Goal: Book appointment/travel/reservation

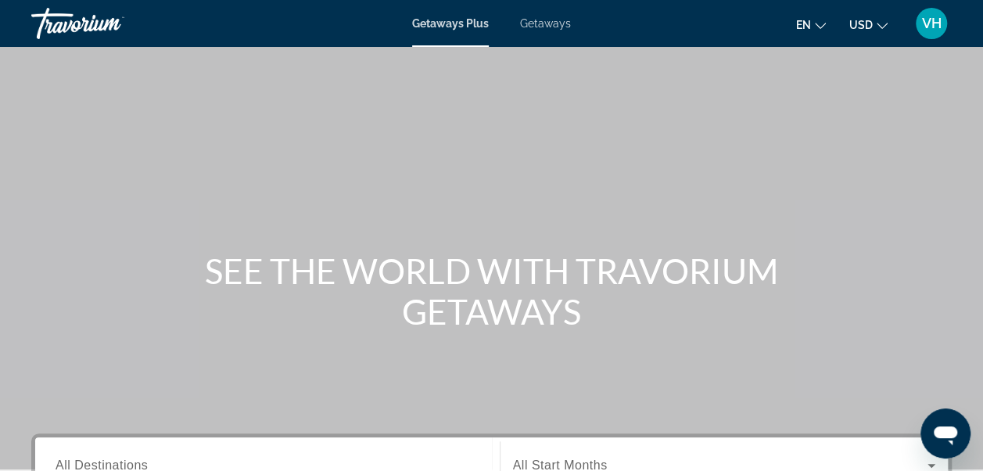
click at [872, 20] on span "USD" at bounding box center [860, 25] width 23 height 13
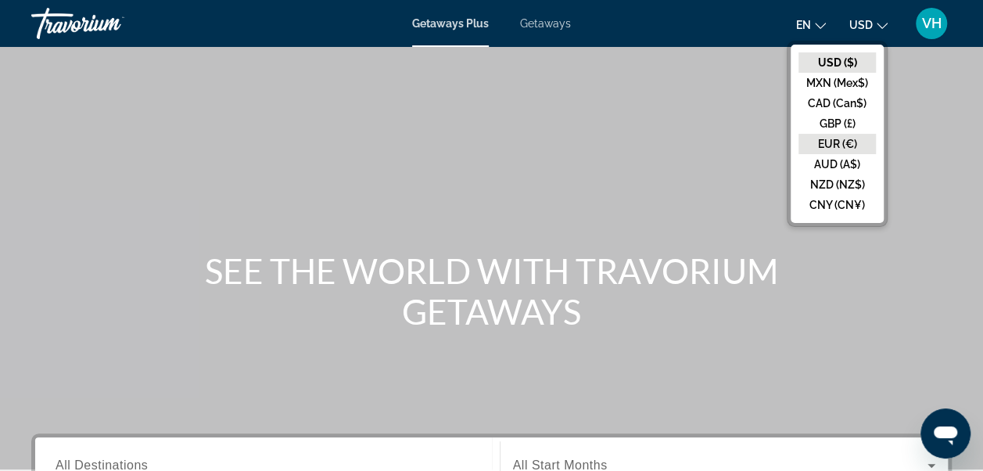
click at [844, 141] on button "EUR (€)" at bounding box center [836, 144] width 77 height 20
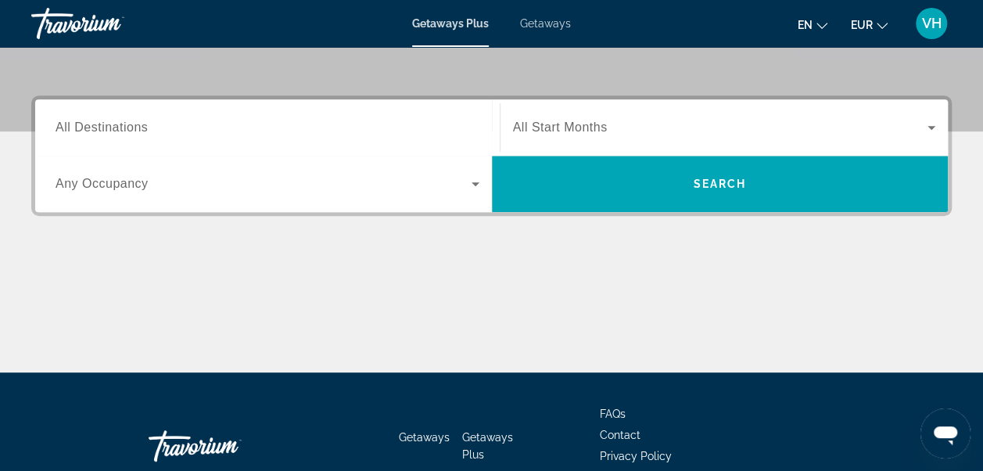
scroll to position [336, 0]
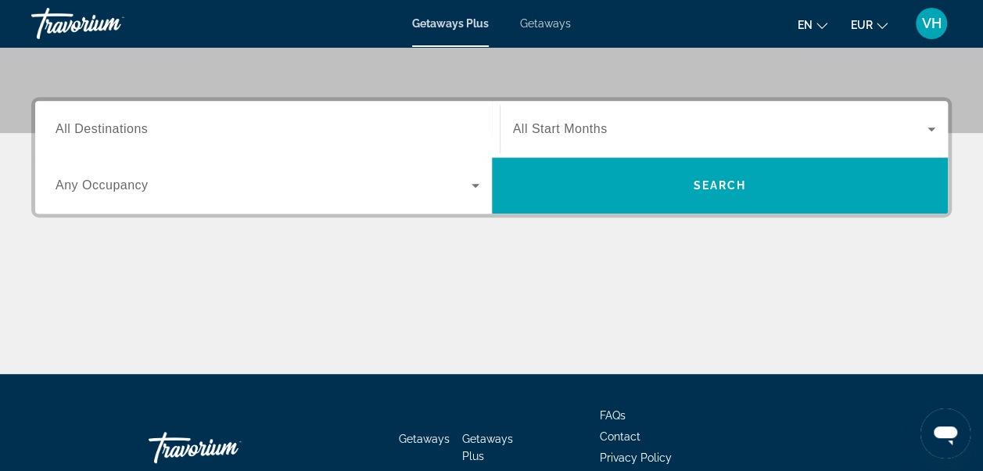
click at [72, 132] on span "All Destinations" at bounding box center [102, 128] width 92 height 13
click at [72, 132] on input "Destination All Destinations" at bounding box center [268, 129] width 424 height 19
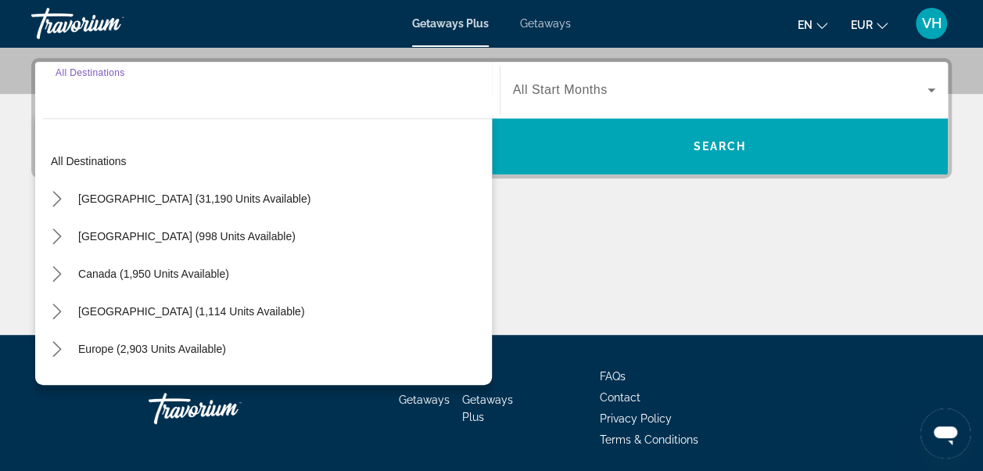
scroll to position [381, 0]
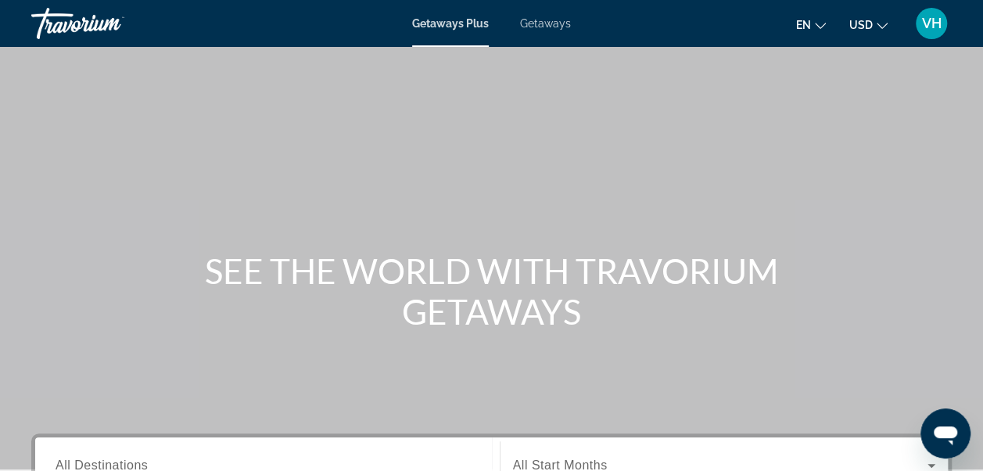
click at [869, 28] on span "USD" at bounding box center [860, 25] width 23 height 13
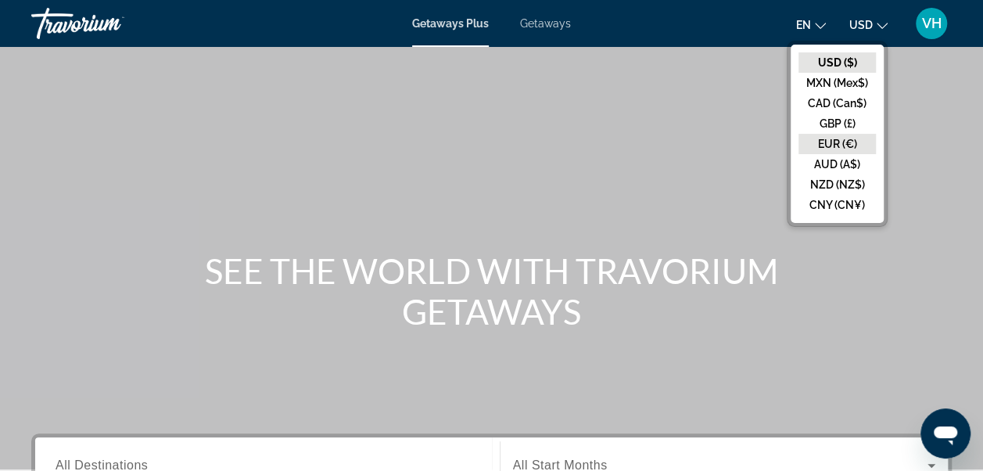
click at [836, 141] on button "EUR (€)" at bounding box center [836, 144] width 77 height 20
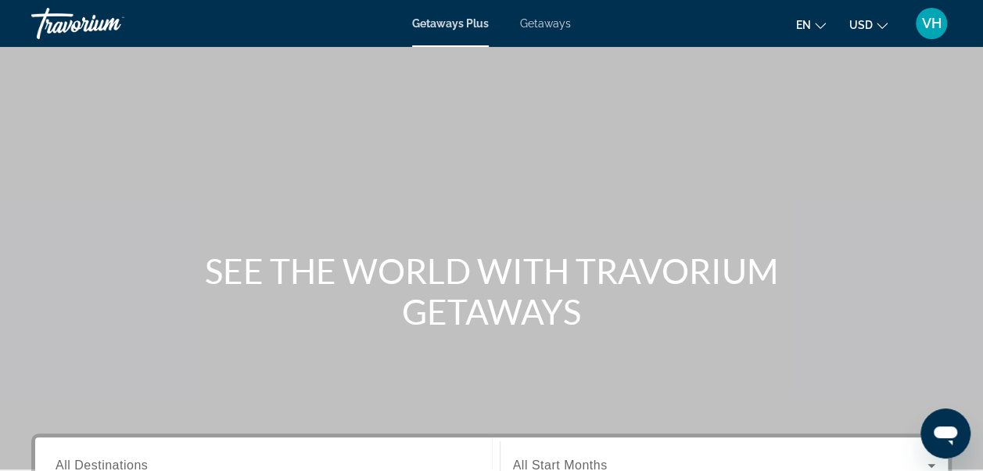
click at [876, 26] on button "USD USD ($) MXN (Mex$) CAD (Can$) GBP (£) EUR (€) AUD (A$) NZD (NZ$) CNY (CN¥)" at bounding box center [868, 24] width 38 height 23
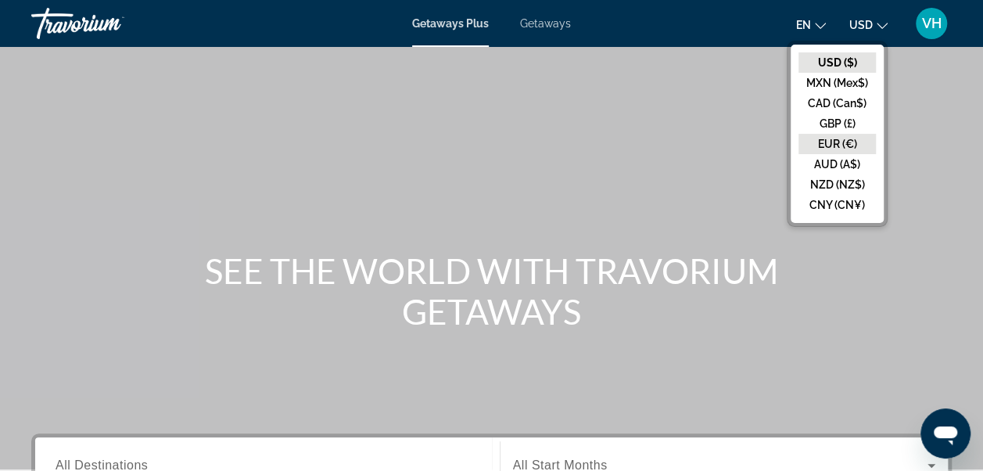
click at [858, 145] on button "EUR (€)" at bounding box center [836, 144] width 77 height 20
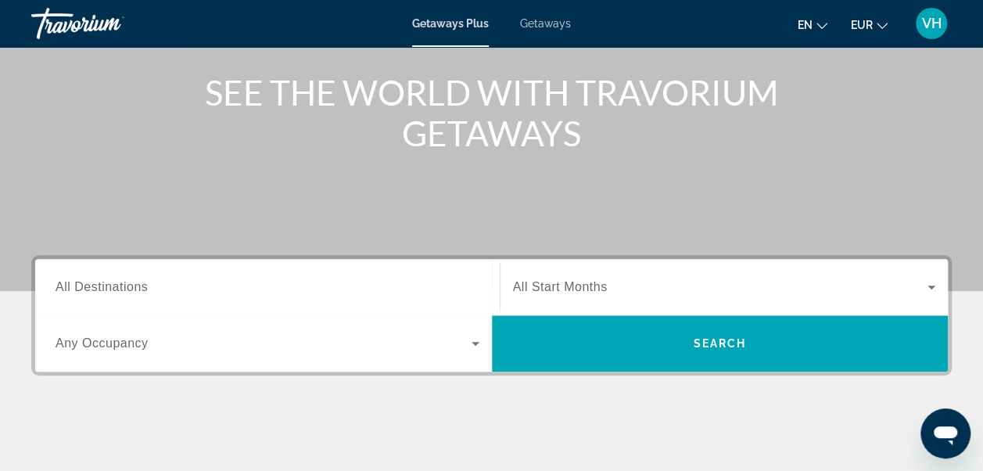
scroll to position [170, 0]
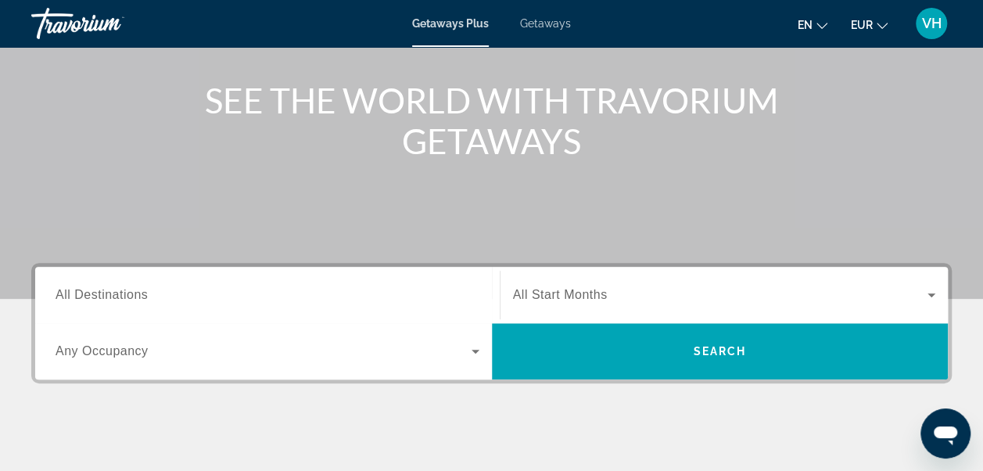
click at [98, 300] on span "All Destinations" at bounding box center [102, 294] width 92 height 13
click at [98, 300] on input "Destination All Destinations" at bounding box center [268, 295] width 424 height 19
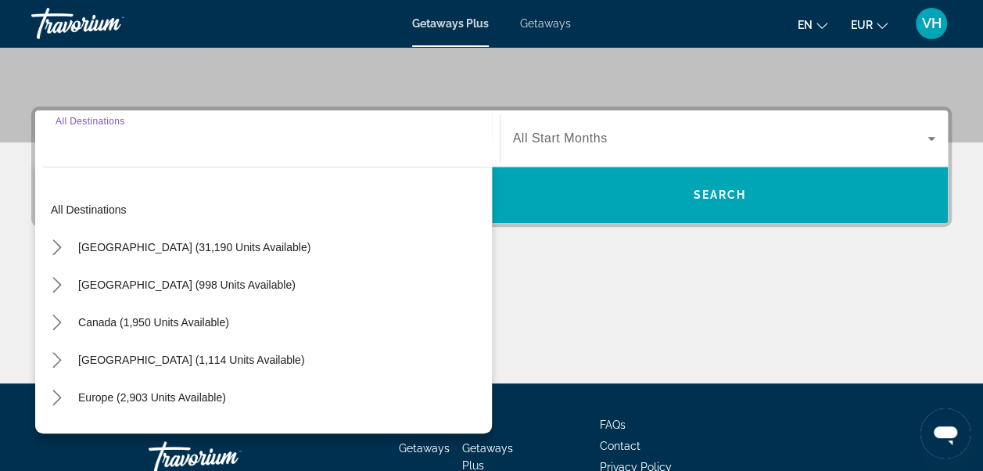
scroll to position [381, 0]
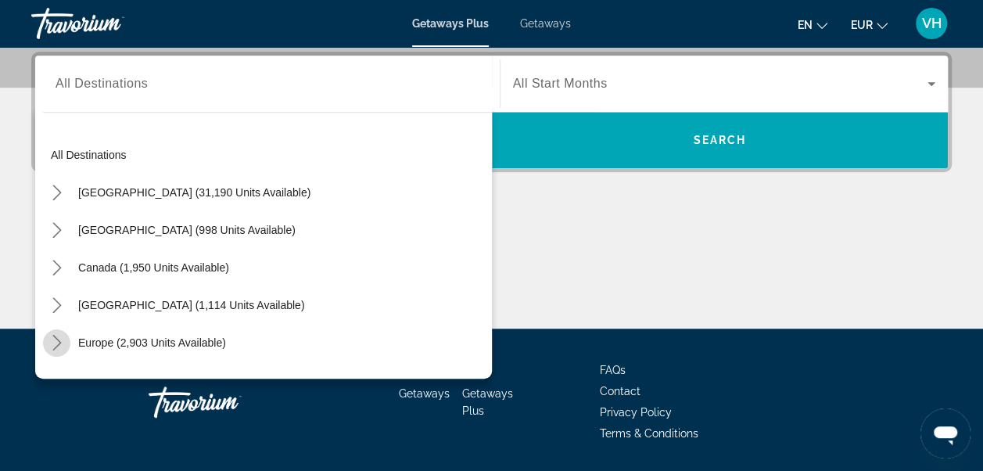
click at [58, 339] on icon "Toggle Europe (2,903 units available) submenu" at bounding box center [56, 343] width 9 height 16
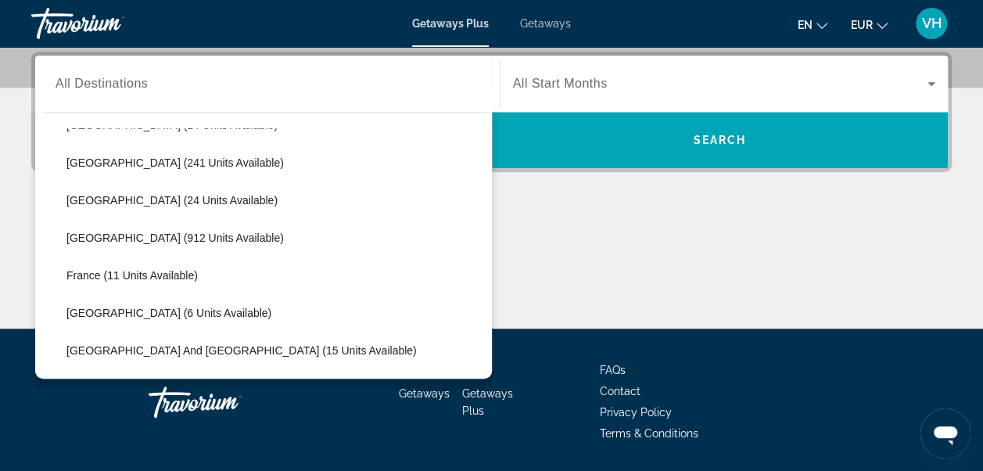
scroll to position [270, 0]
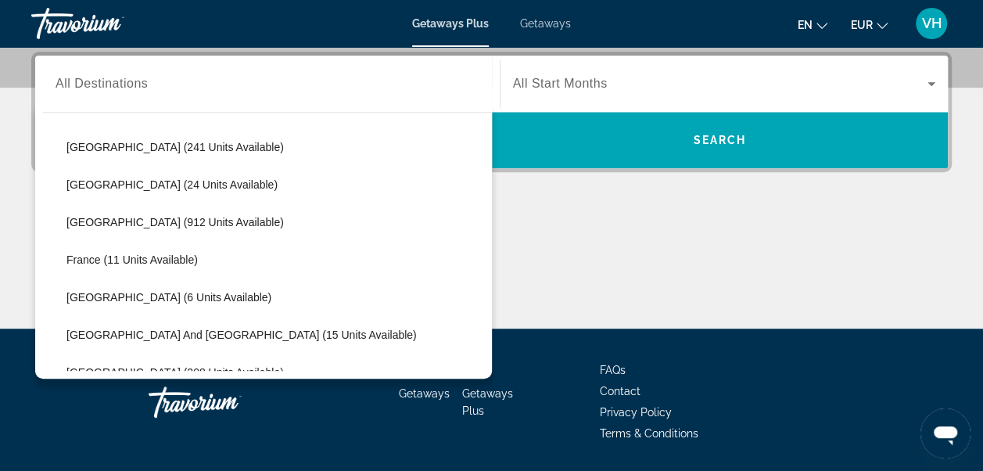
click at [539, 22] on span "Getaways" at bounding box center [545, 23] width 51 height 13
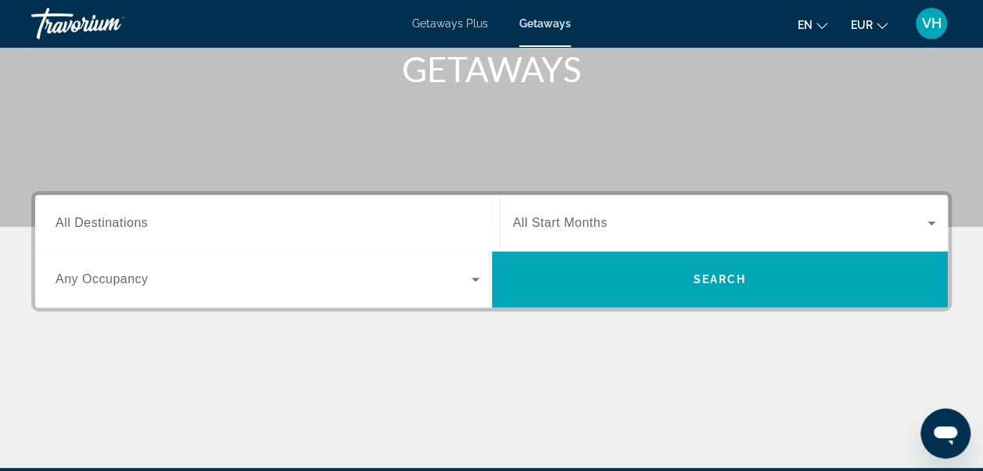
scroll to position [247, 0]
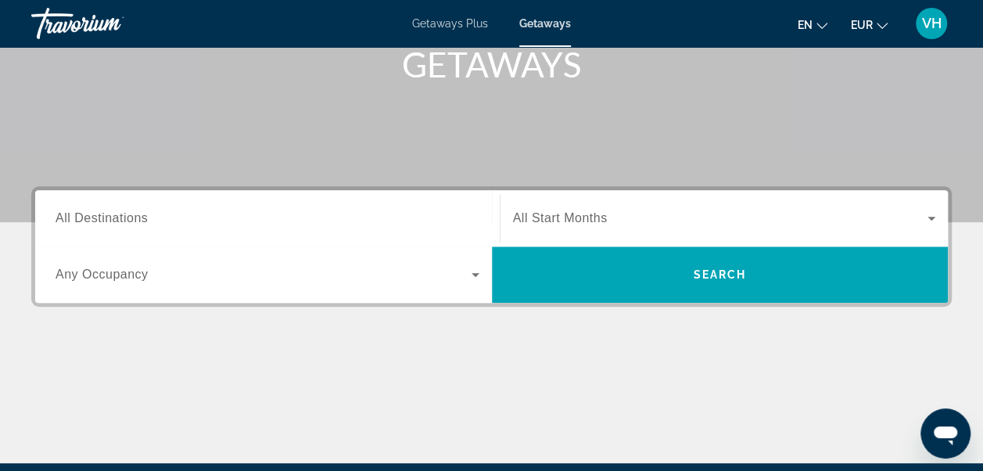
click at [84, 222] on span "All Destinations" at bounding box center [102, 217] width 92 height 13
click at [84, 222] on input "Destination All Destinations" at bounding box center [268, 219] width 424 height 19
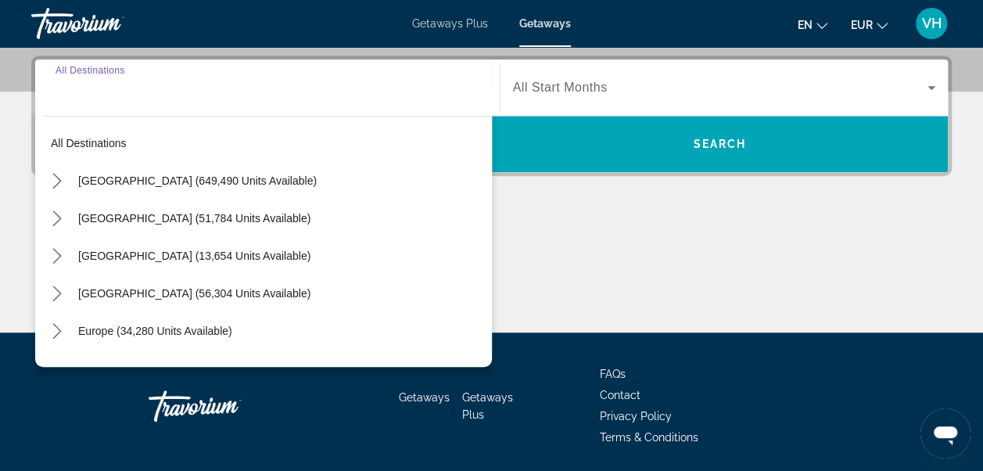
scroll to position [381, 0]
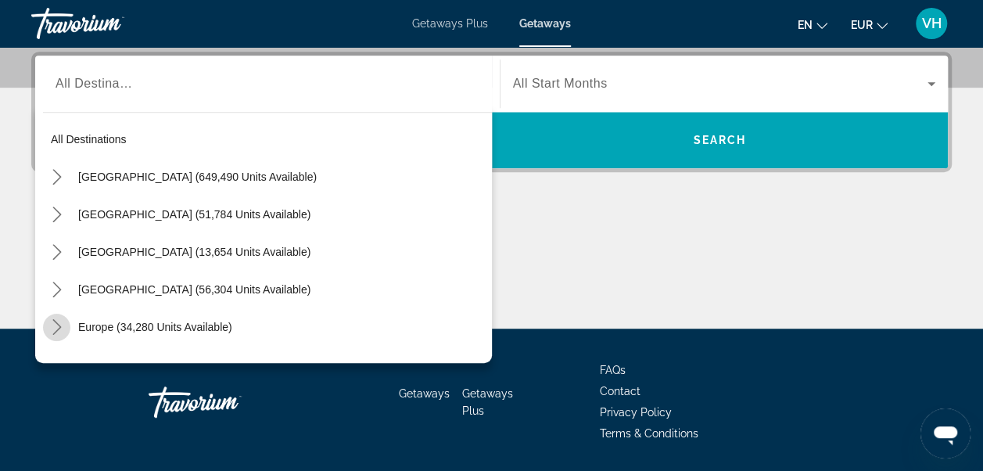
click at [61, 324] on icon "Toggle Europe (34,280 units available) submenu" at bounding box center [57, 327] width 16 height 16
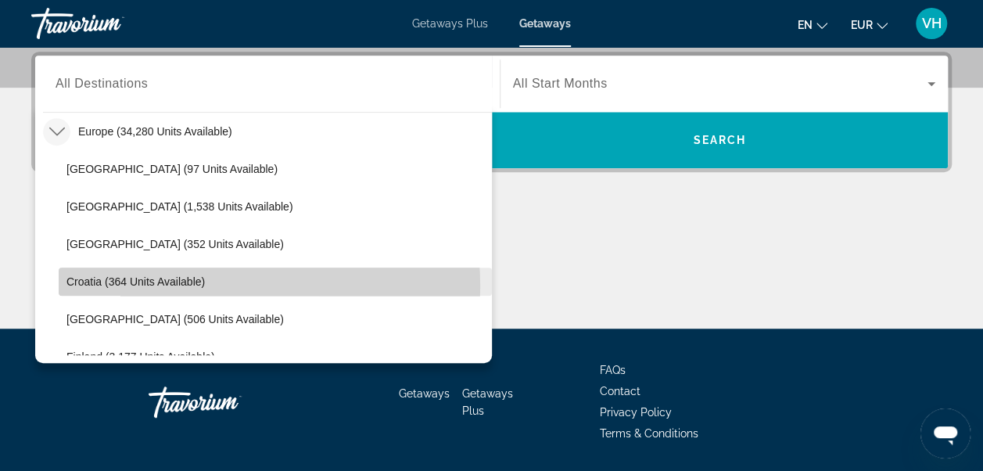
click at [200, 285] on span "Croatia (364 units available)" at bounding box center [135, 281] width 138 height 13
type input "**********"
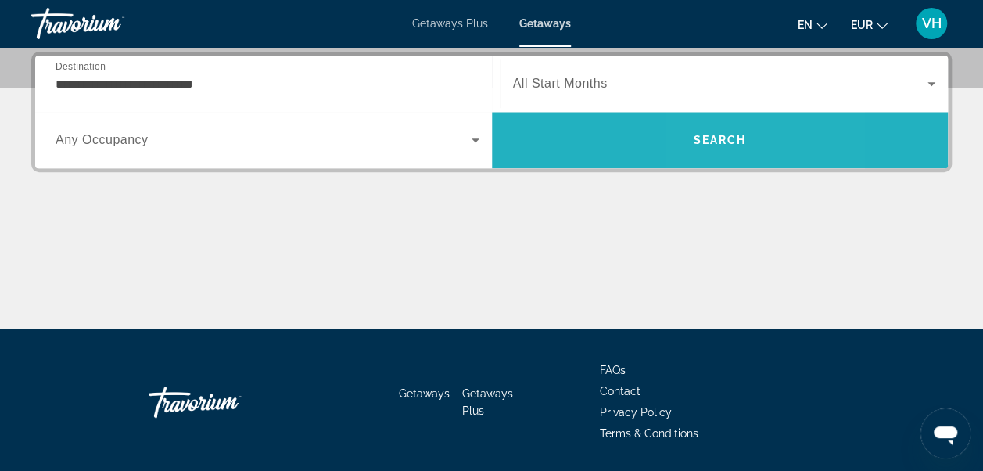
click at [708, 134] on span "Search" at bounding box center [719, 140] width 53 height 13
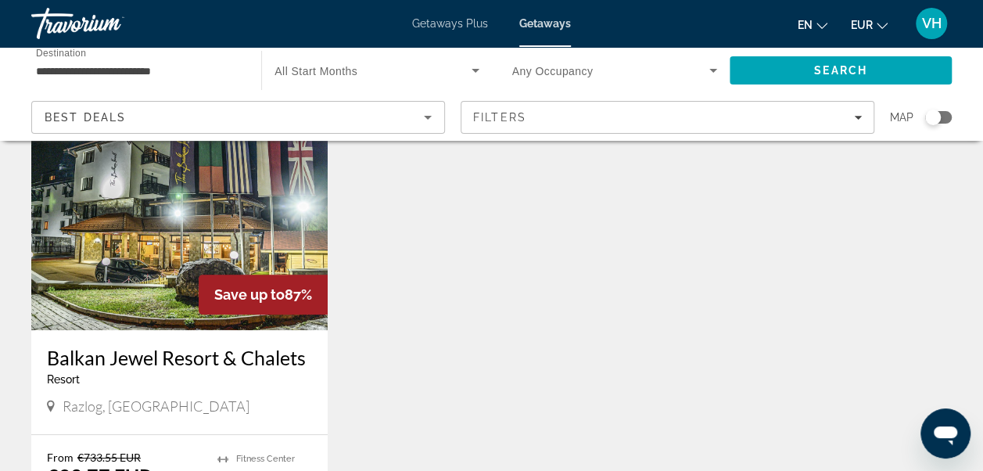
scroll to position [125, 0]
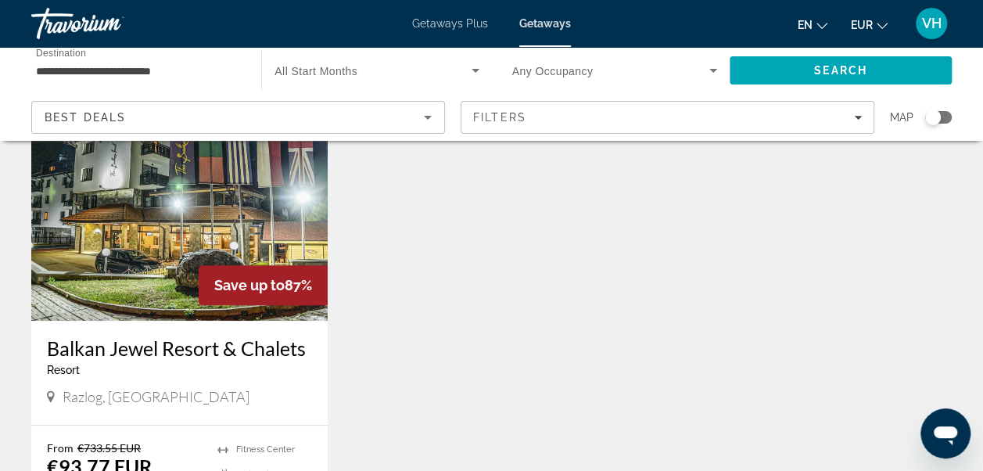
click at [99, 249] on img "Main content" at bounding box center [179, 195] width 296 height 250
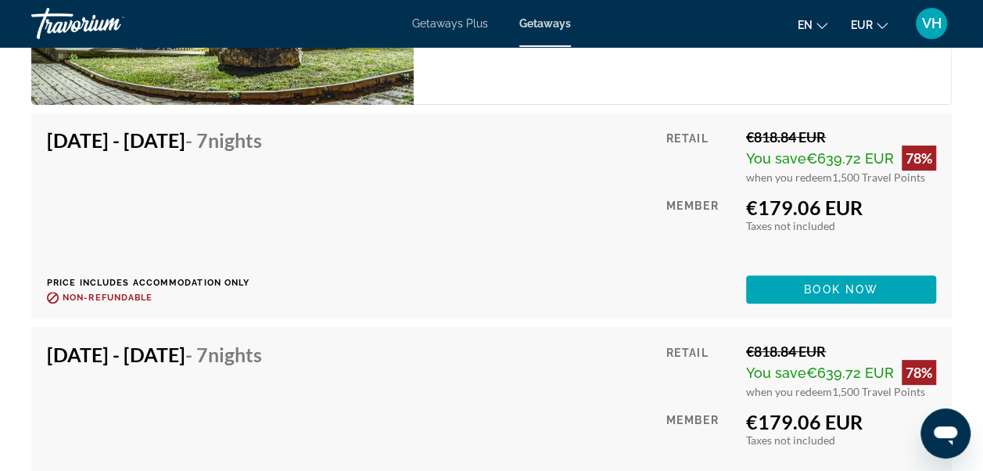
scroll to position [3069, 0]
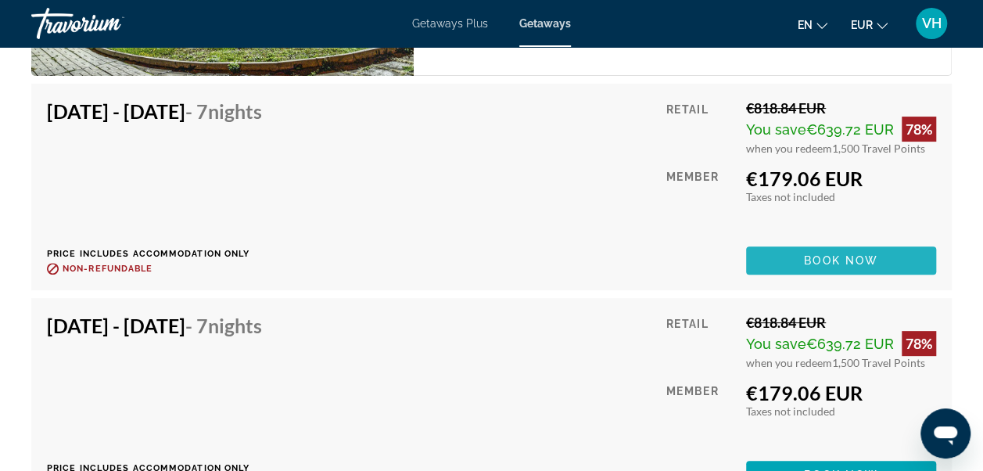
click at [758, 266] on span "Main content" at bounding box center [841, 261] width 190 height 38
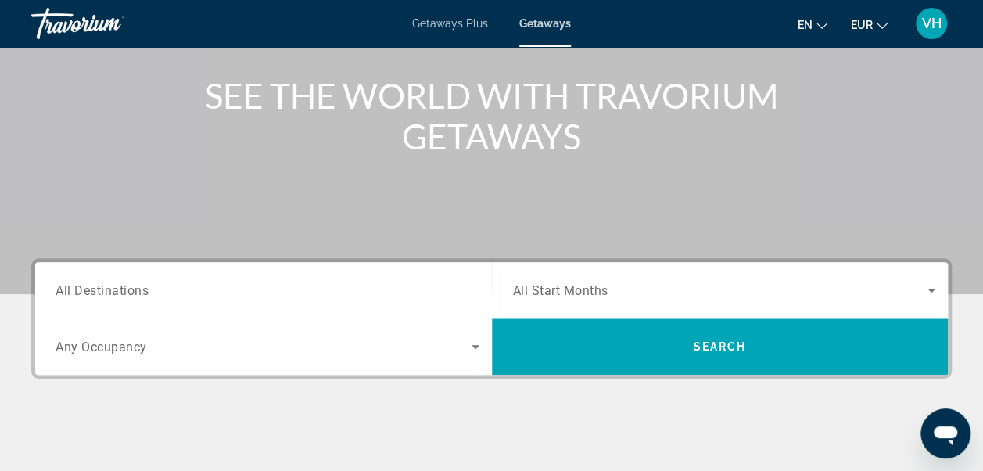
scroll to position [230, 0]
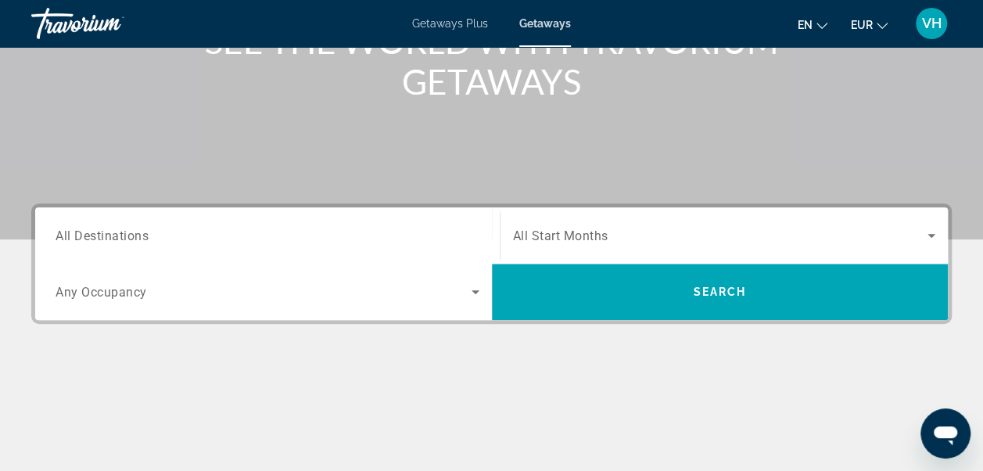
click at [134, 241] on span "All Destinations" at bounding box center [102, 234] width 93 height 15
click at [134, 241] on input "Destination All Destinations" at bounding box center [268, 236] width 424 height 19
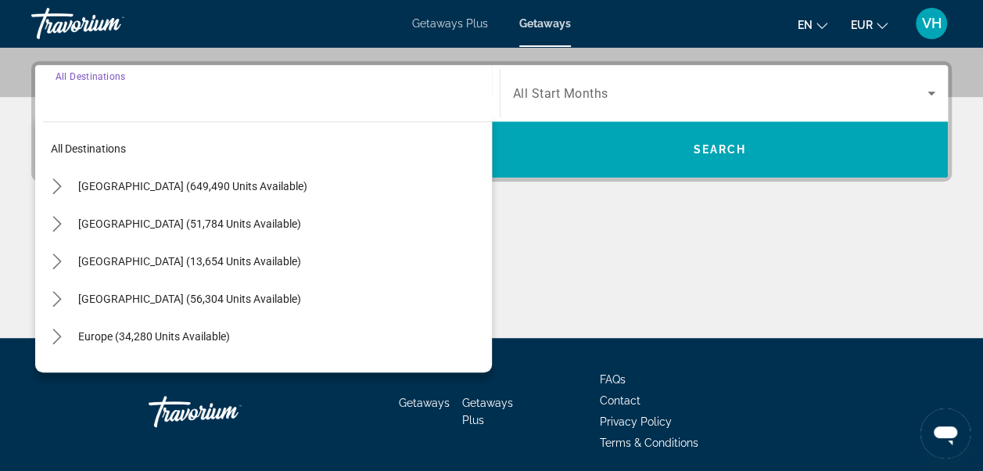
scroll to position [381, 0]
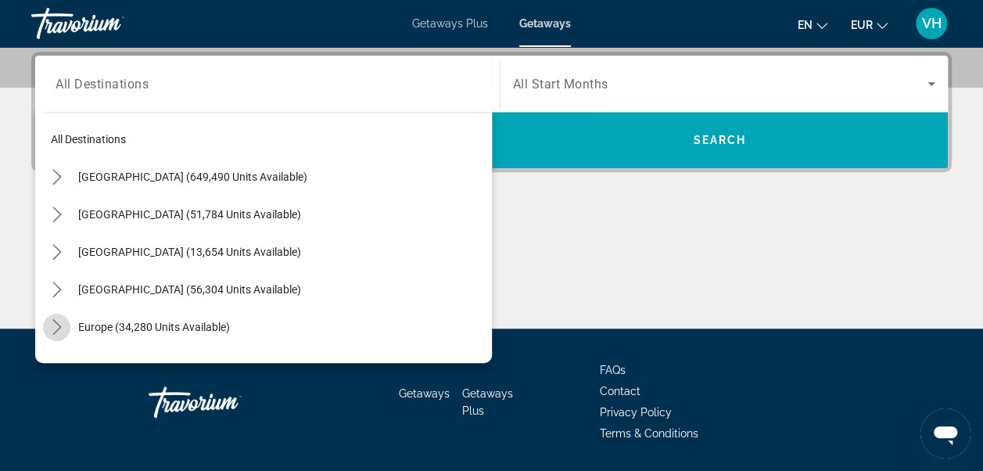
click at [54, 324] on icon "Toggle Europe (34,280 units available) submenu" at bounding box center [57, 327] width 16 height 16
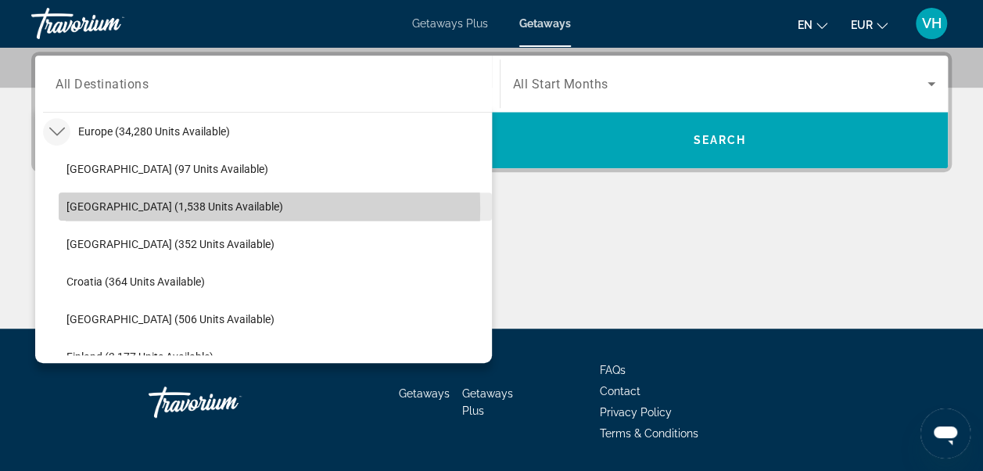
click at [173, 207] on span "Austria (1,538 units available)" at bounding box center [174, 206] width 217 height 13
type input "**********"
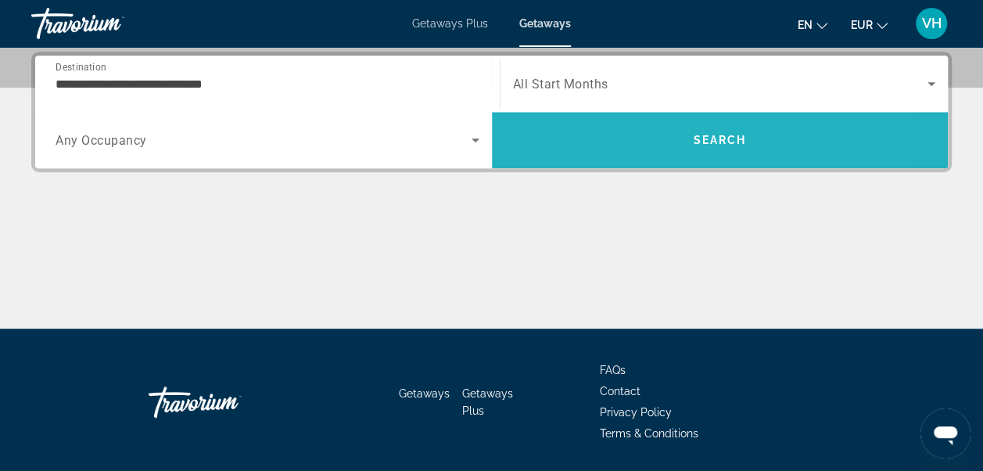
click at [633, 131] on span "Search" at bounding box center [720, 140] width 457 height 38
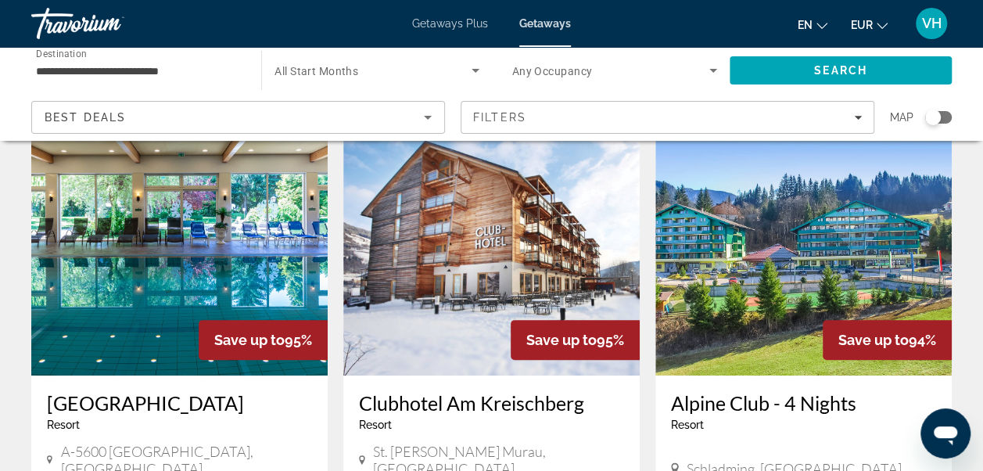
scroll to position [74, 0]
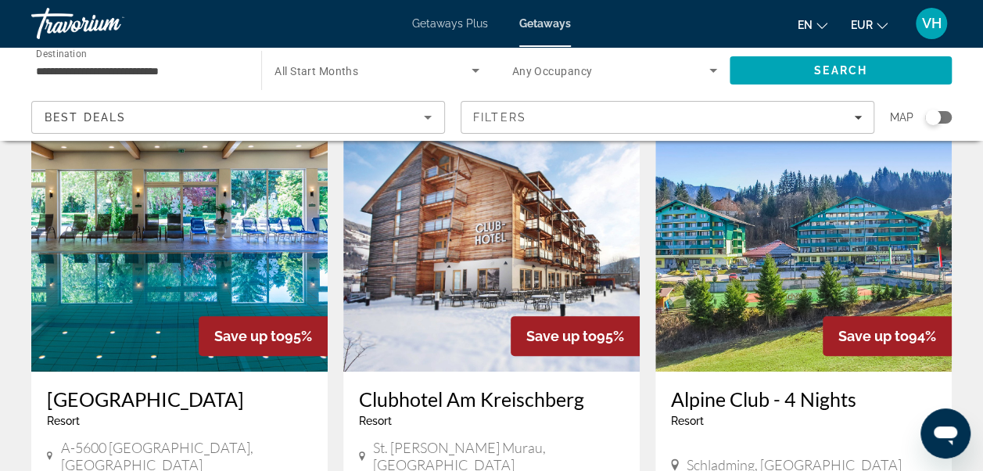
click at [131, 230] on img "Main content" at bounding box center [179, 246] width 296 height 250
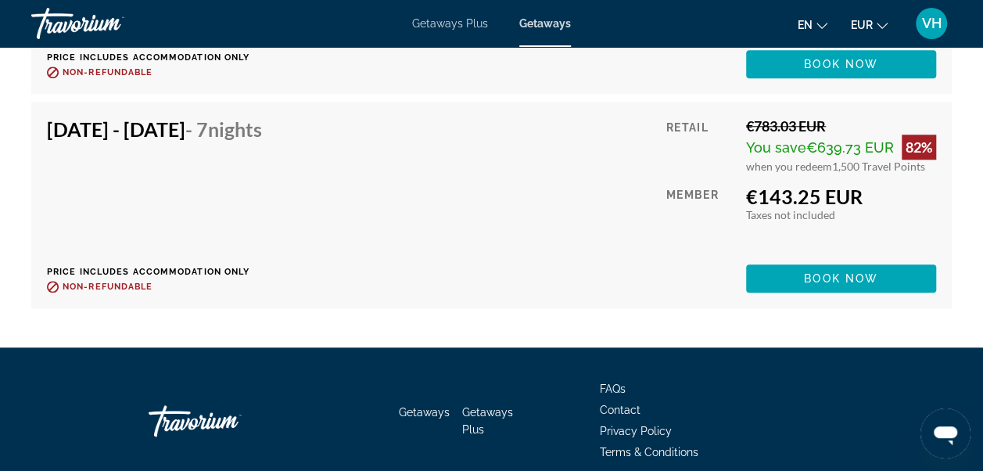
scroll to position [6621, 0]
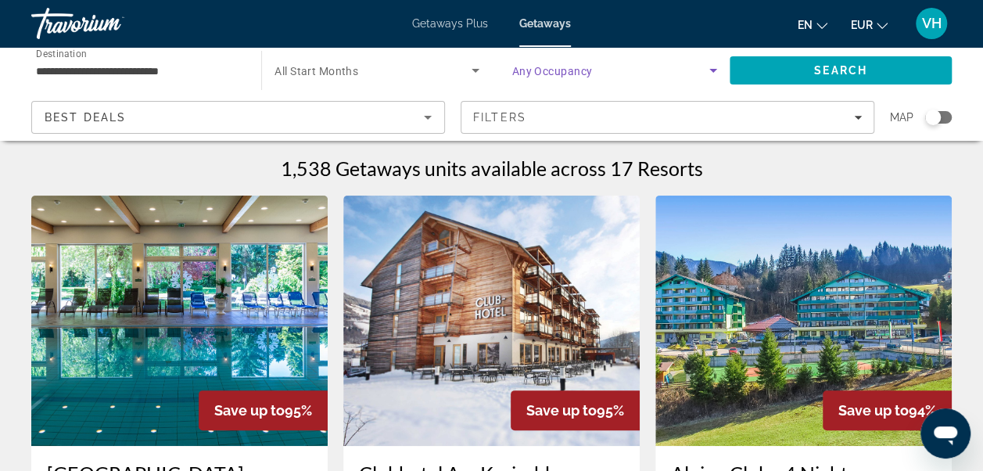
click at [591, 72] on span "Search widget" at bounding box center [610, 70] width 197 height 19
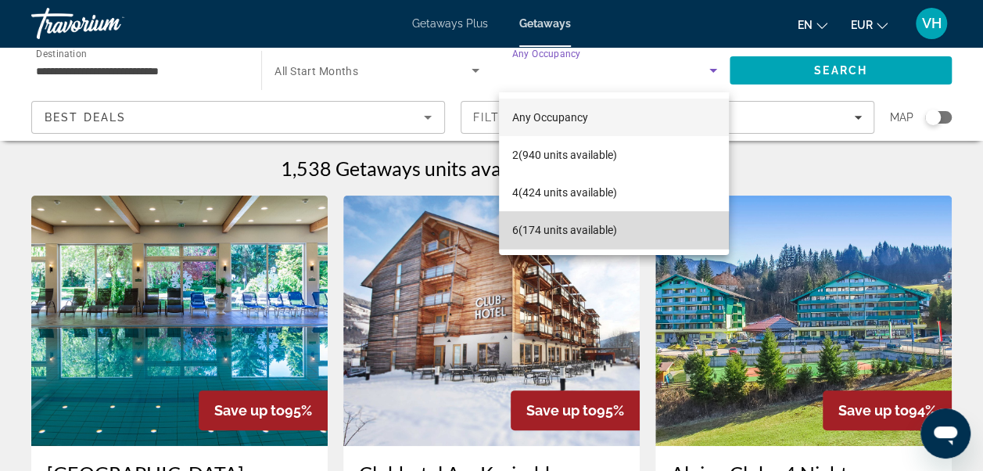
click at [572, 231] on span "6 (174 units available)" at bounding box center [563, 229] width 105 height 19
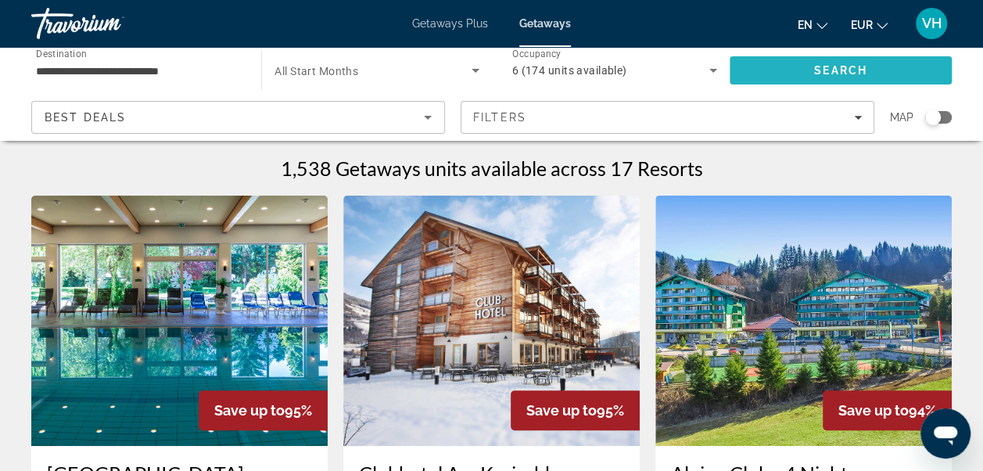
click at [831, 70] on span "Search" at bounding box center [840, 70] width 53 height 13
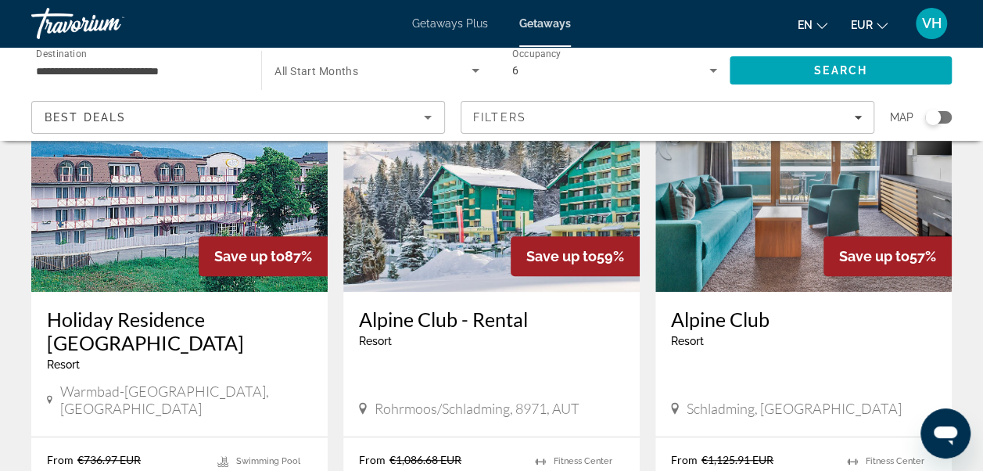
scroll to position [158, 0]
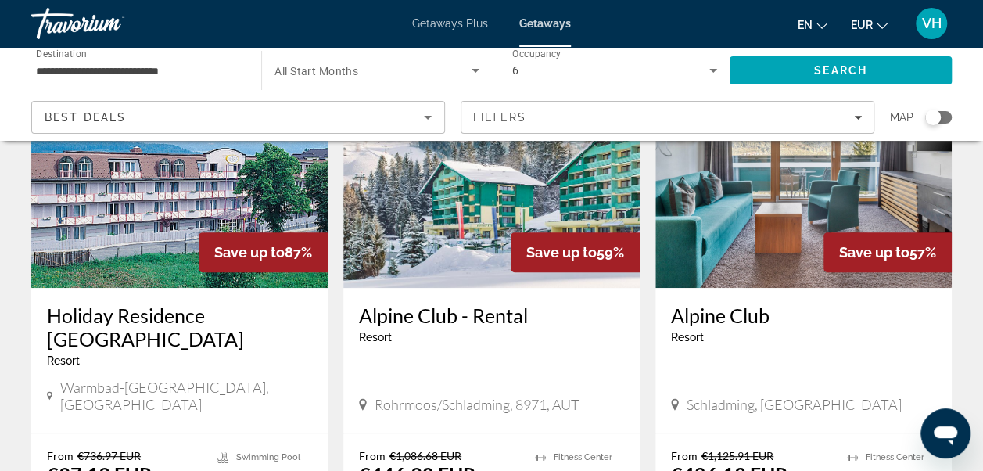
click at [450, 189] on img "Main content" at bounding box center [491, 163] width 296 height 250
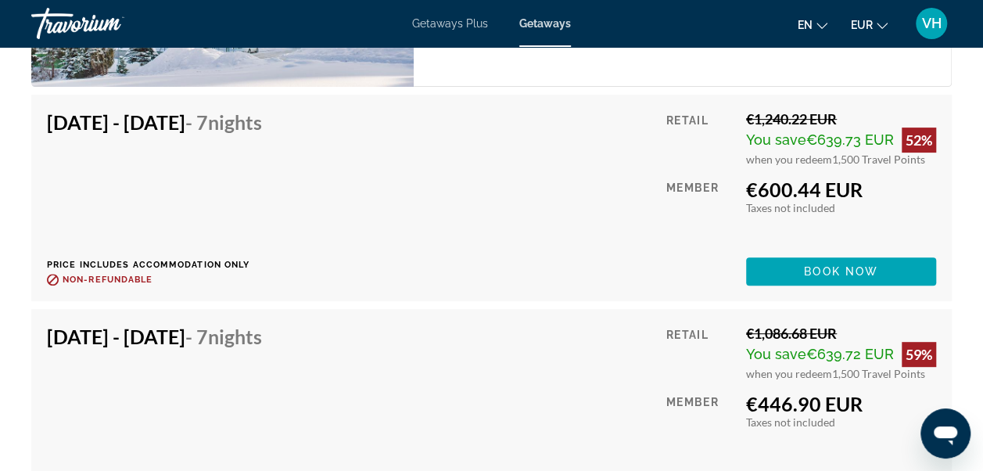
scroll to position [3092, 0]
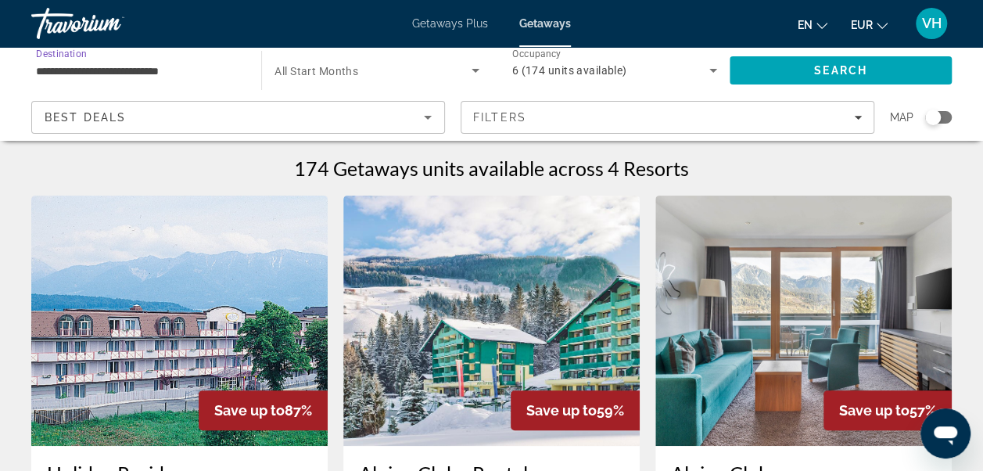
click at [219, 76] on input "**********" at bounding box center [138, 71] width 205 height 19
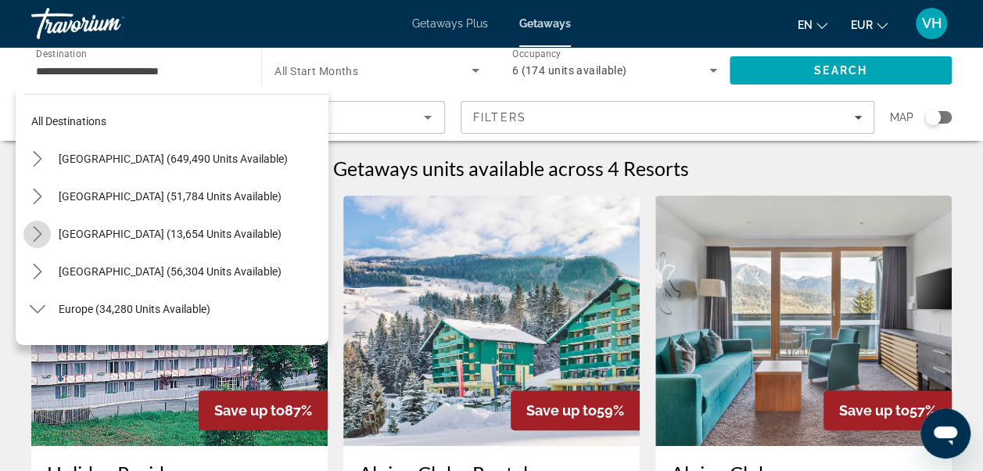
click at [30, 238] on icon "Toggle Canada (13,654 units available) submenu" at bounding box center [38, 234] width 16 height 16
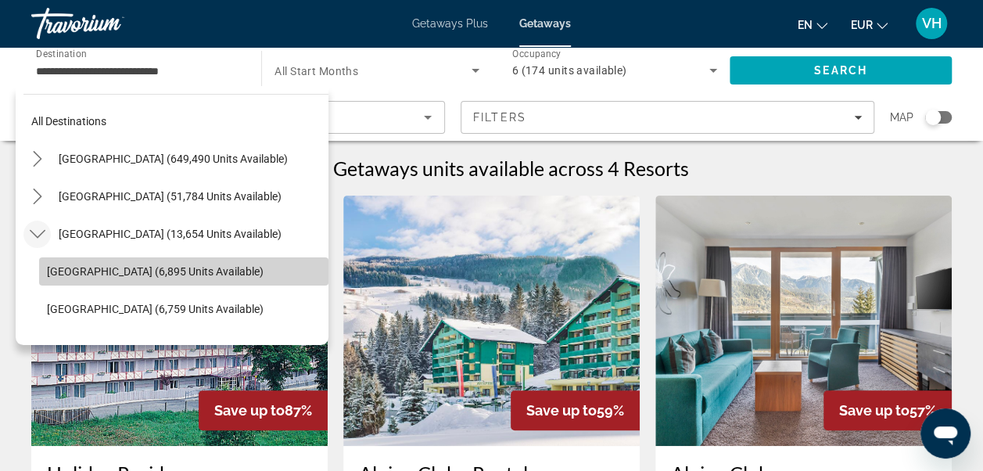
click at [202, 272] on span "Eastern Canada (6,895 units available)" at bounding box center [155, 271] width 217 height 13
type input "**********"
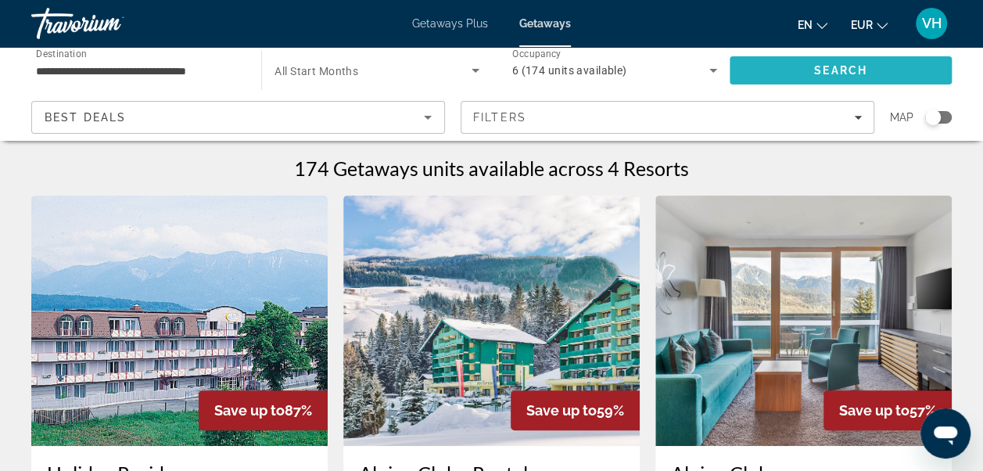
click at [799, 72] on span "Search" at bounding box center [840, 71] width 222 height 38
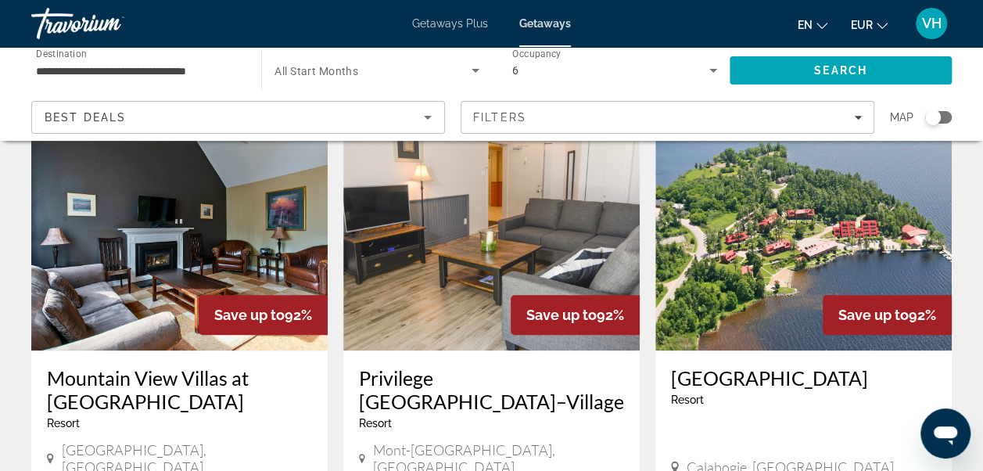
scroll to position [663, 0]
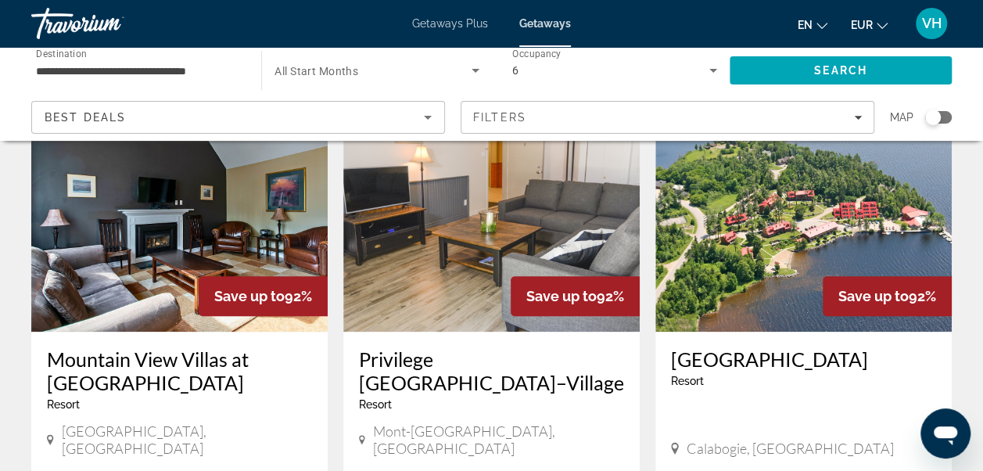
click at [446, 28] on span "Getaways Plus" at bounding box center [450, 23] width 76 height 13
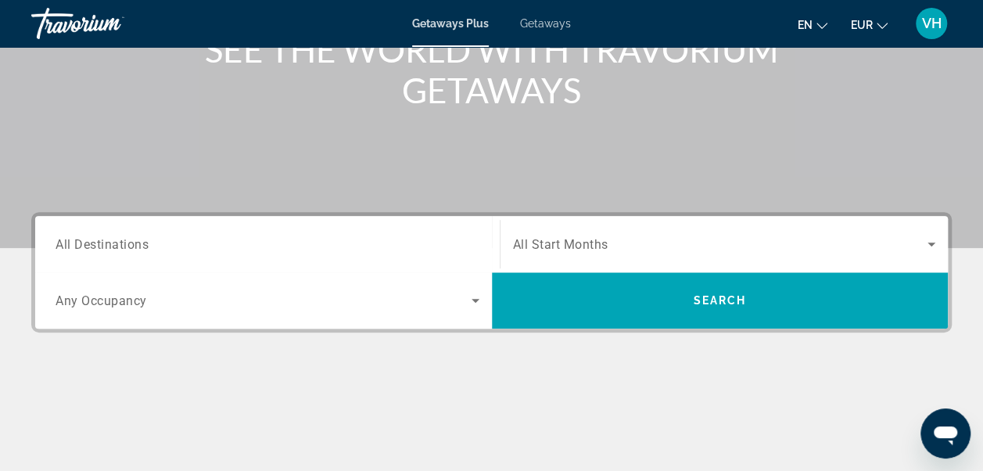
scroll to position [227, 0]
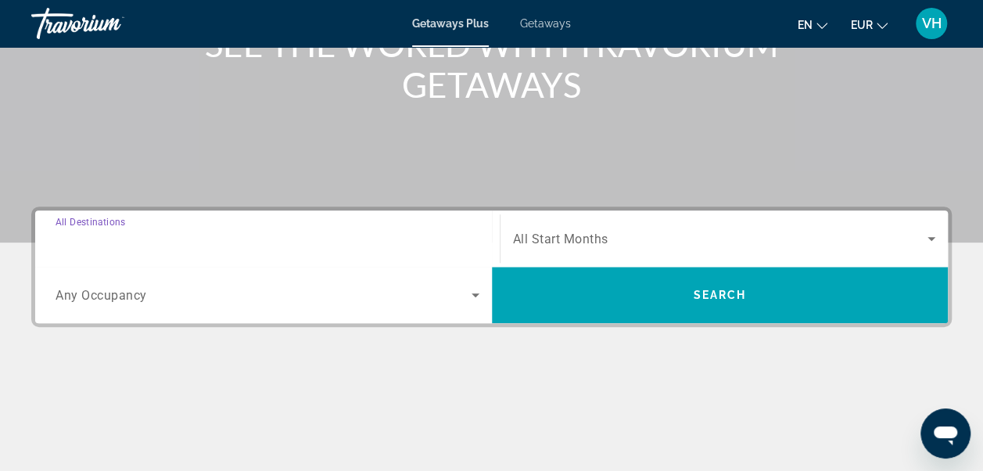
click at [249, 230] on input "Destination All Destinations" at bounding box center [268, 239] width 424 height 19
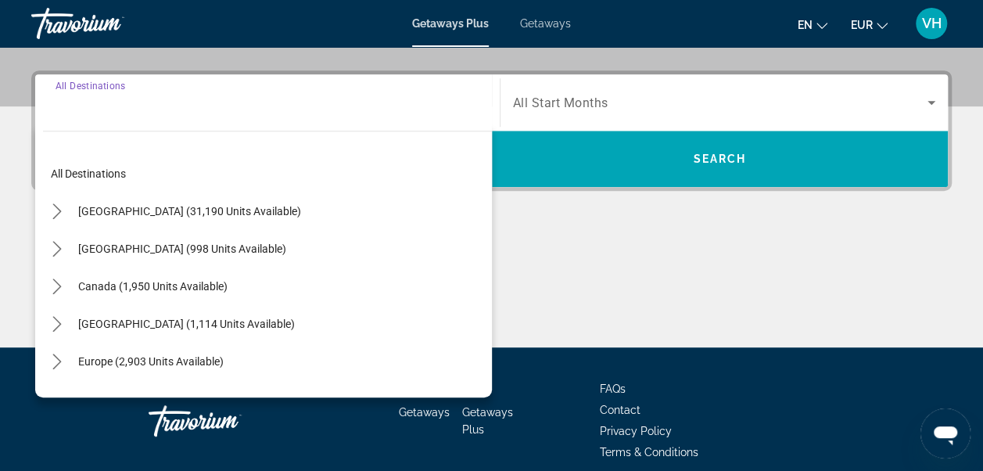
scroll to position [381, 0]
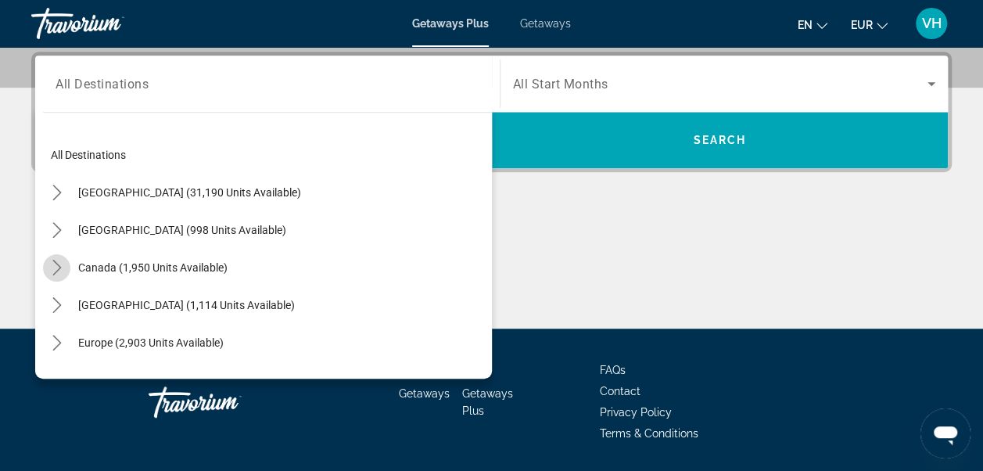
click at [53, 267] on icon "Toggle Canada (1,950 units available) submenu" at bounding box center [57, 268] width 16 height 16
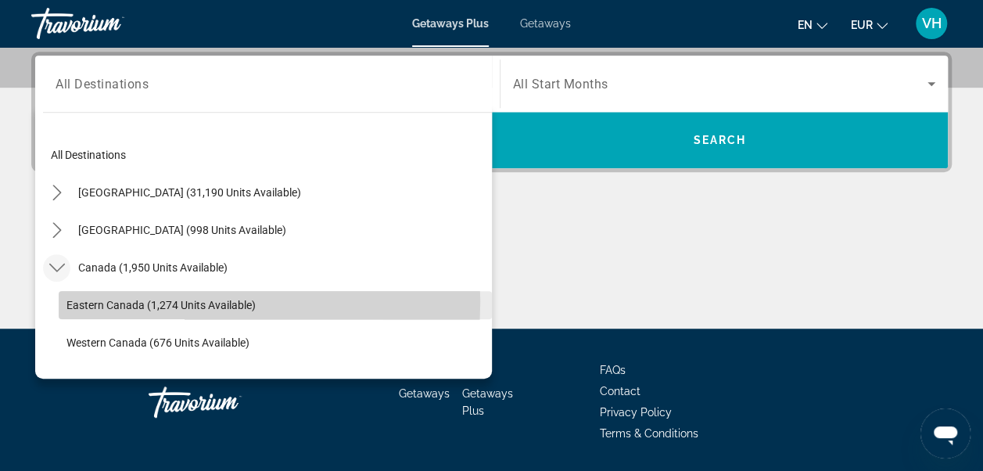
click at [133, 300] on span "Eastern Canada (1,274 units available)" at bounding box center [160, 305] width 189 height 13
type input "**********"
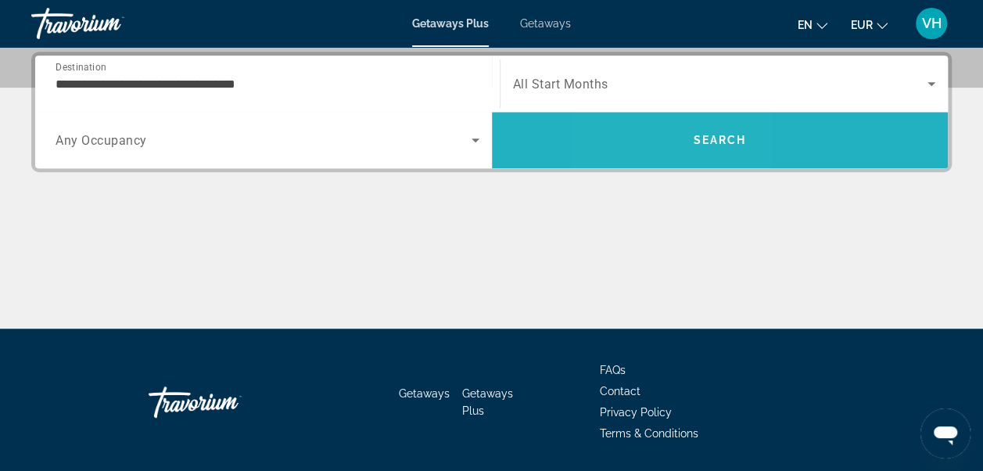
click at [661, 128] on span "Search" at bounding box center [720, 140] width 457 height 38
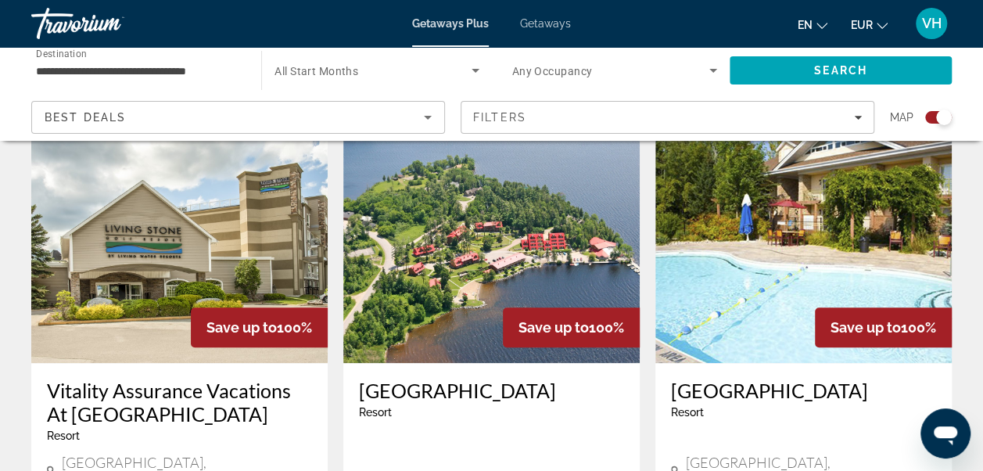
scroll to position [578, 0]
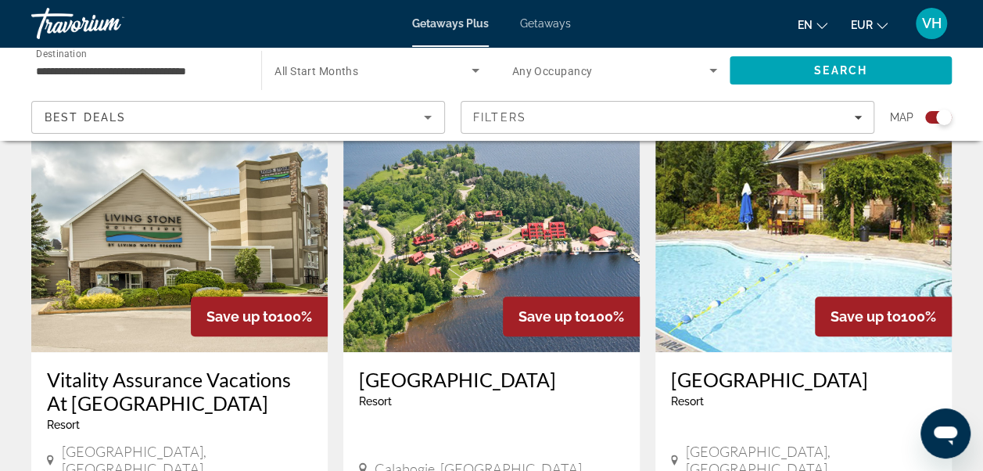
click at [445, 269] on img "Main content" at bounding box center [491, 227] width 296 height 250
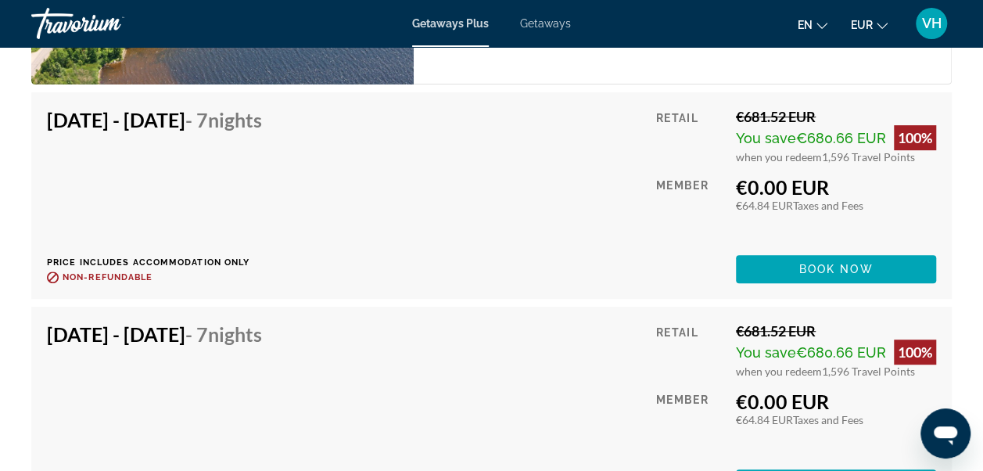
scroll to position [3139, 0]
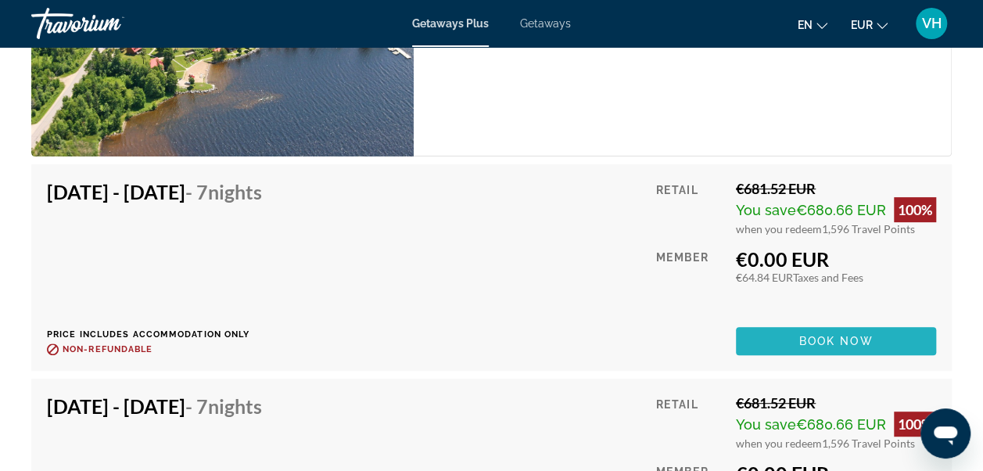
click at [821, 328] on span "Main content" at bounding box center [836, 341] width 200 height 38
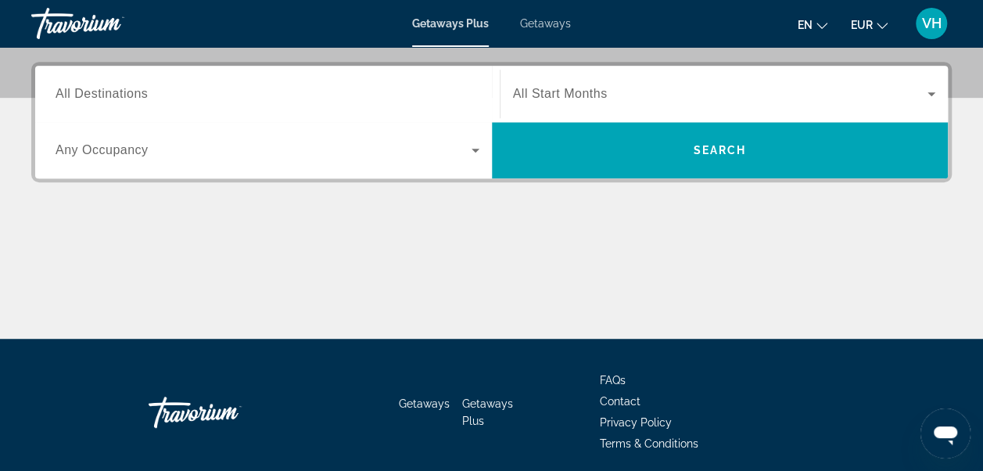
scroll to position [382, 0]
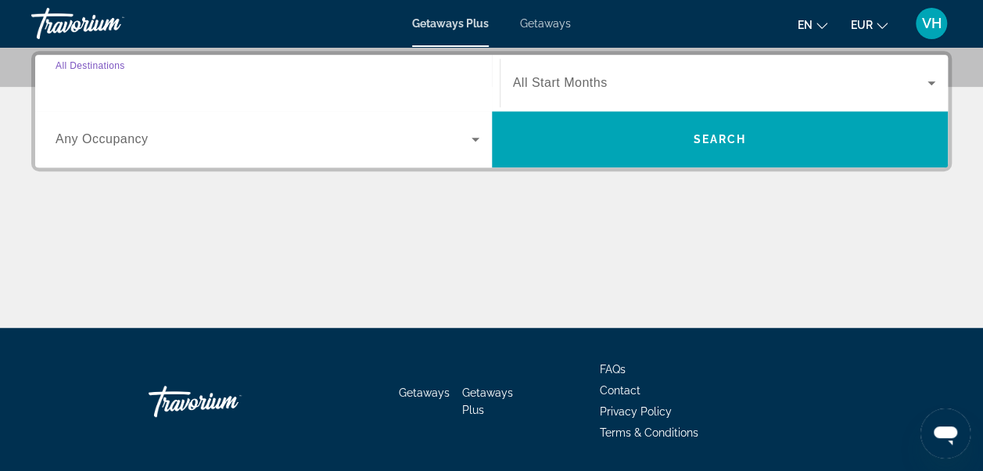
click at [229, 82] on input "Destination All Destinations" at bounding box center [268, 83] width 424 height 19
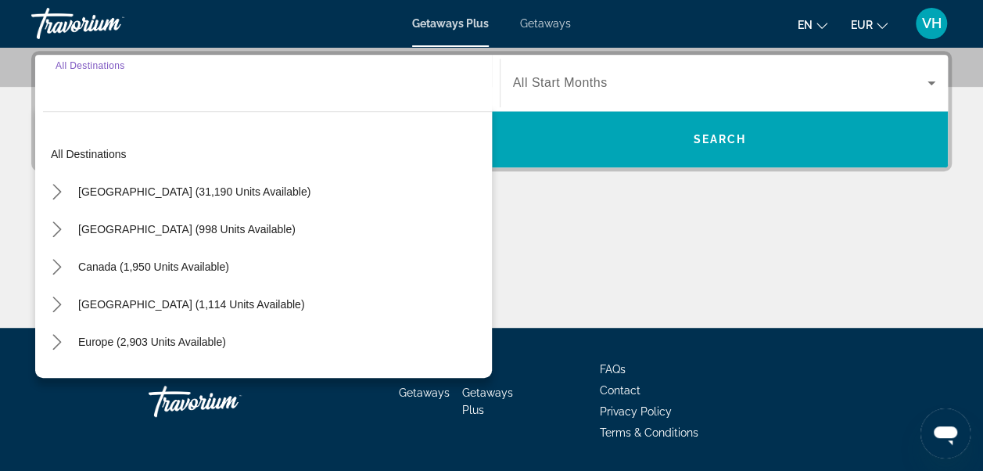
scroll to position [381, 0]
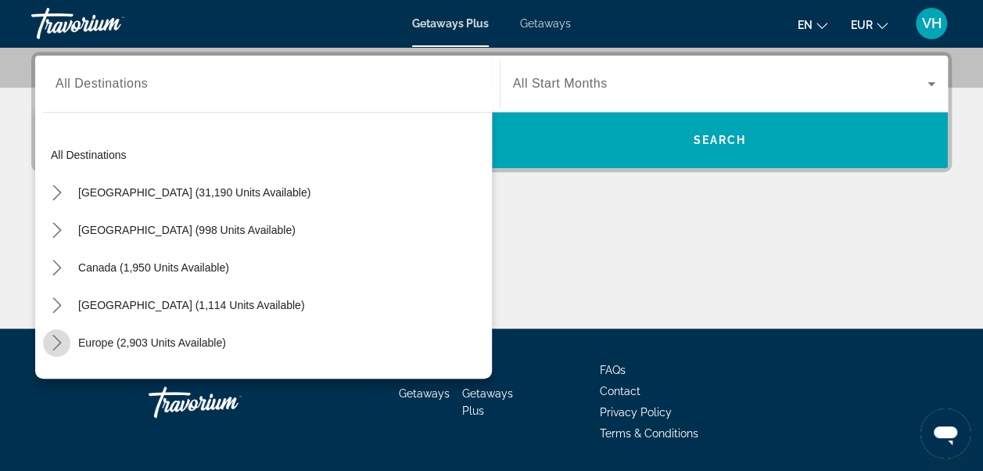
click at [61, 342] on icon "Toggle Europe (2,903 units available) submenu" at bounding box center [57, 343] width 16 height 16
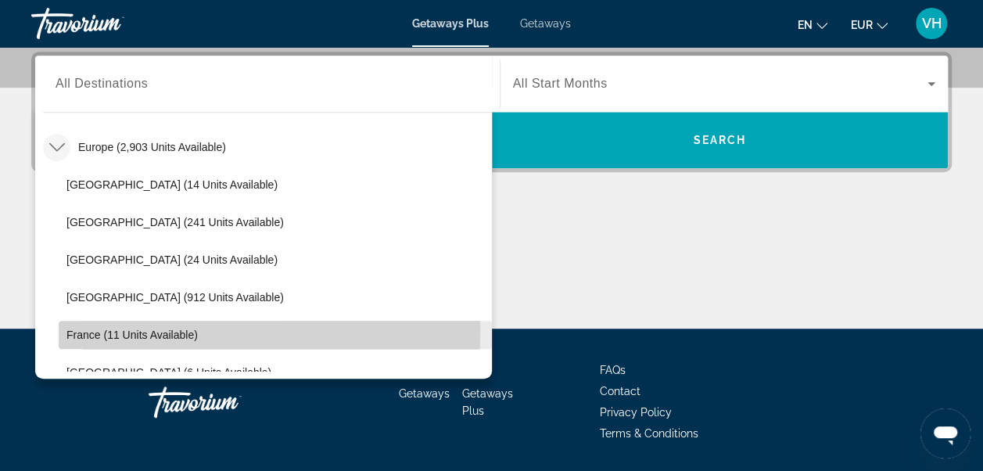
click at [82, 329] on span "France (11 units available)" at bounding box center [131, 334] width 131 height 13
type input "**********"
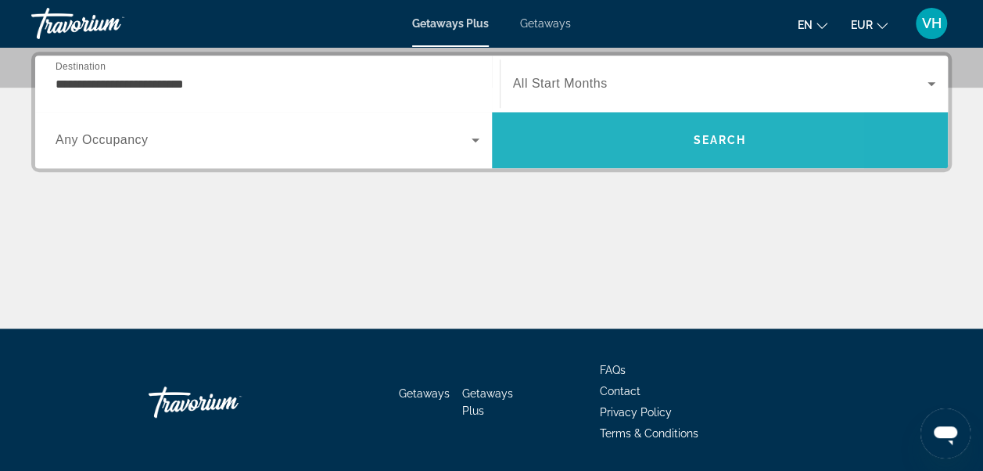
click at [608, 145] on span "Search" at bounding box center [720, 140] width 457 height 38
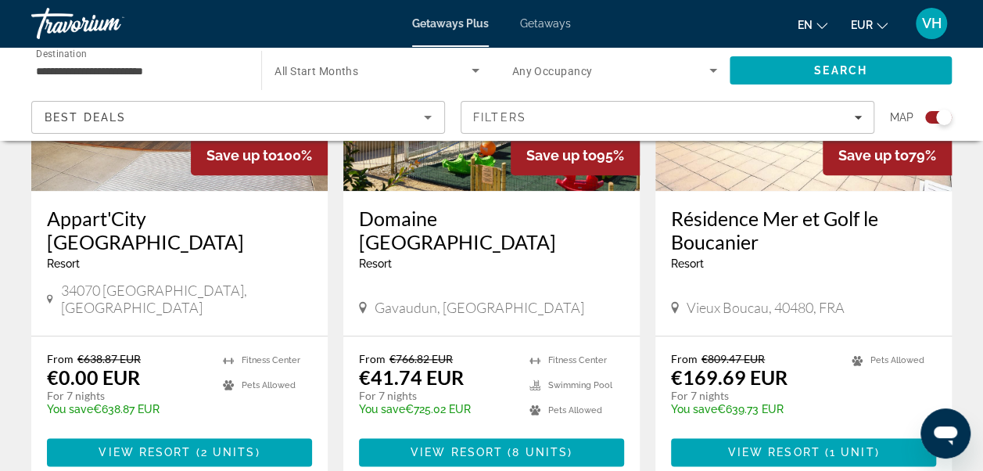
scroll to position [729, 0]
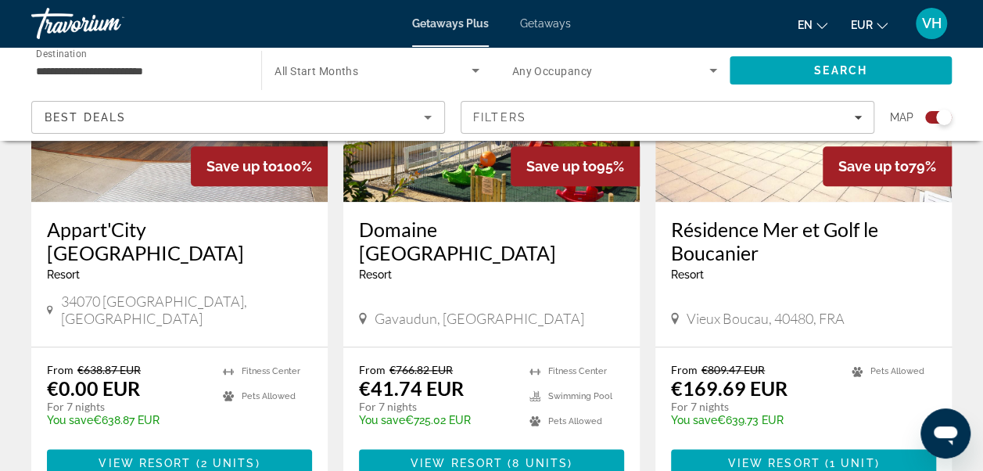
click at [250, 271] on div "Appart'City [GEOGRAPHIC_DATA] - This is an adults only resort 34070 [GEOGRAPHIC…" at bounding box center [179, 274] width 296 height 145
click at [95, 446] on span "Main content" at bounding box center [179, 463] width 265 height 38
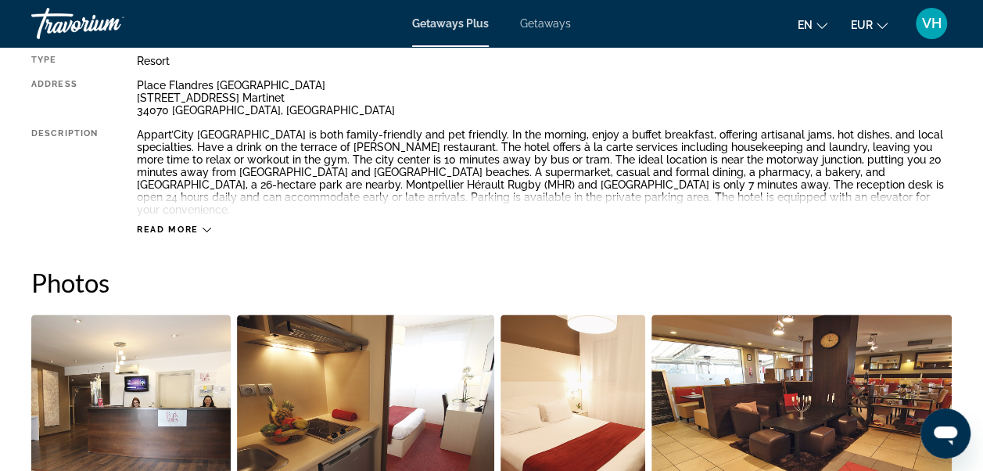
scroll to position [766, 0]
